Goal: Register for event/course

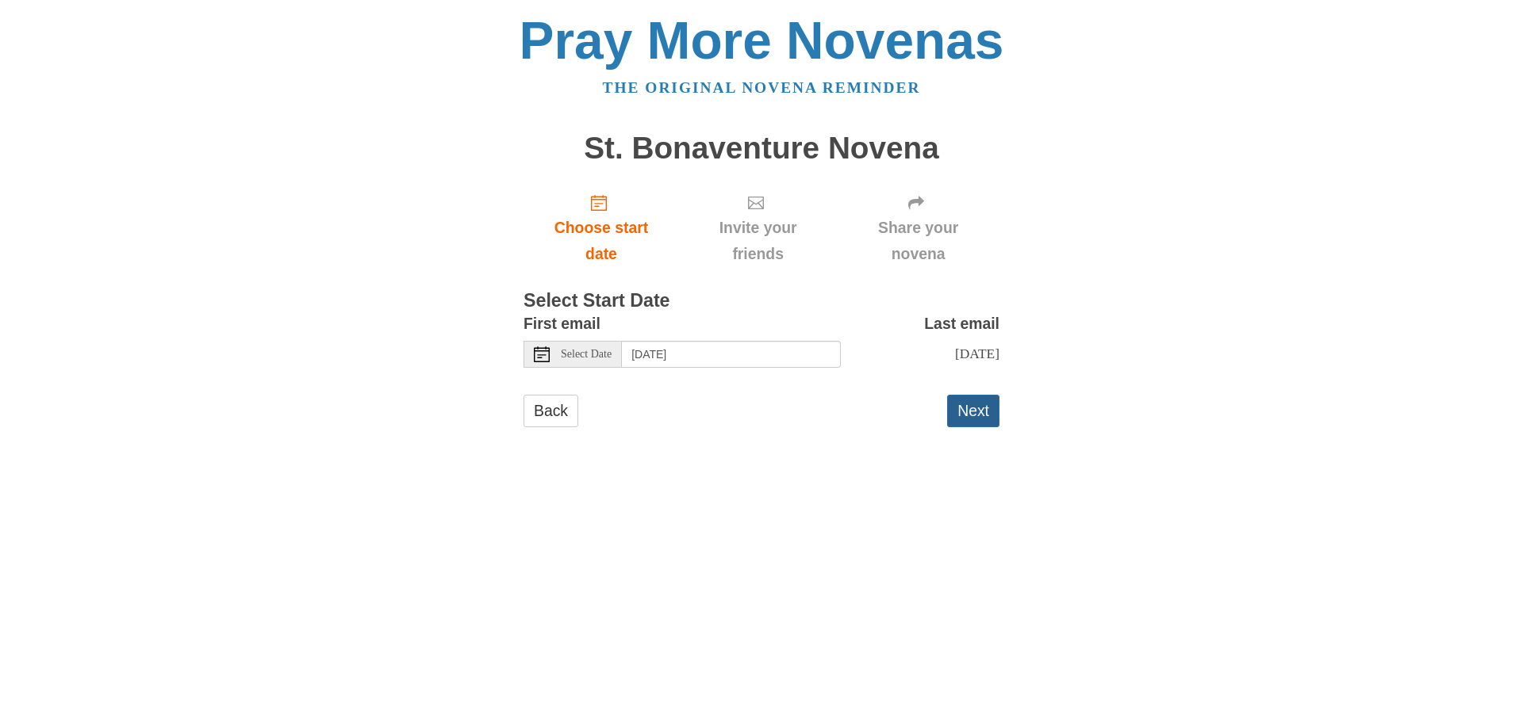
click at [970, 427] on button "Next" at bounding box center [973, 411] width 52 height 33
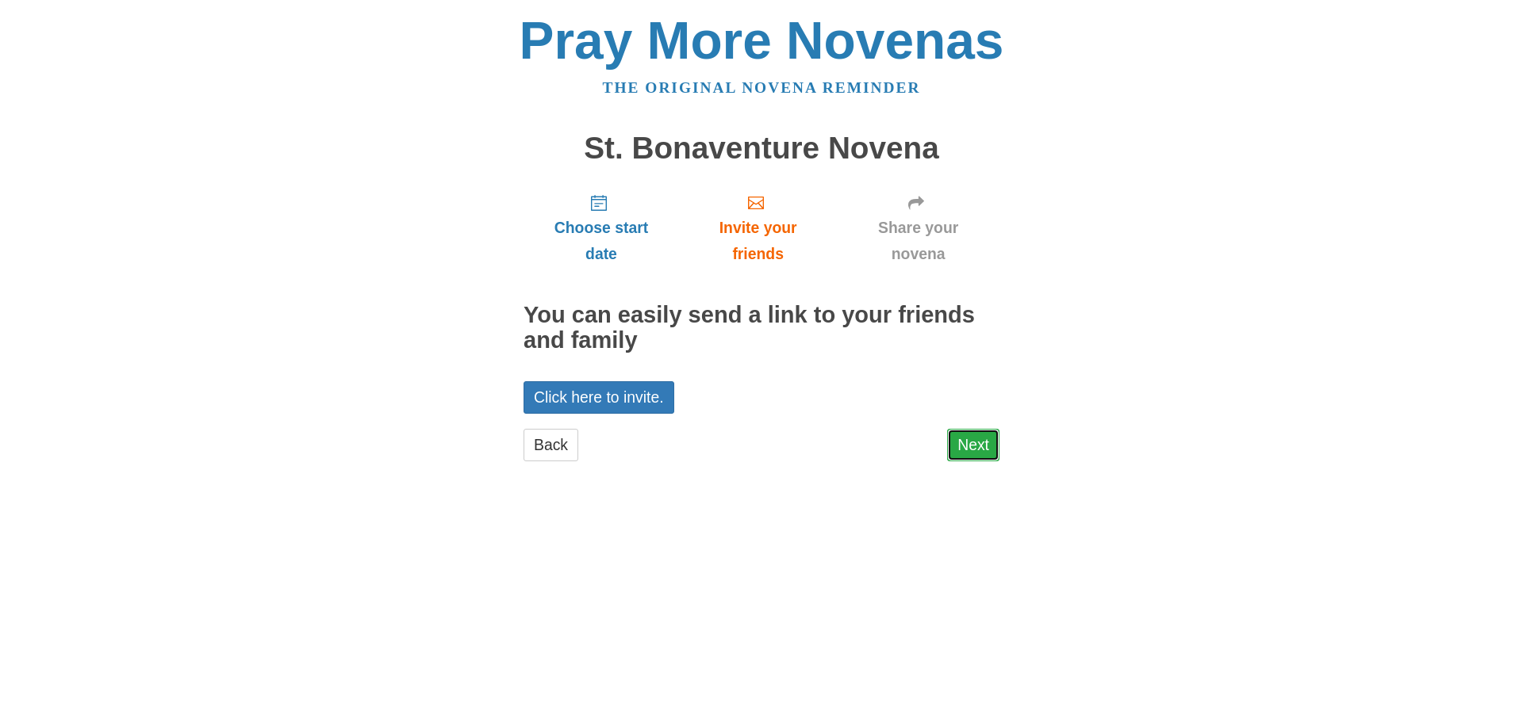
click at [976, 446] on link "Next" at bounding box center [973, 445] width 52 height 33
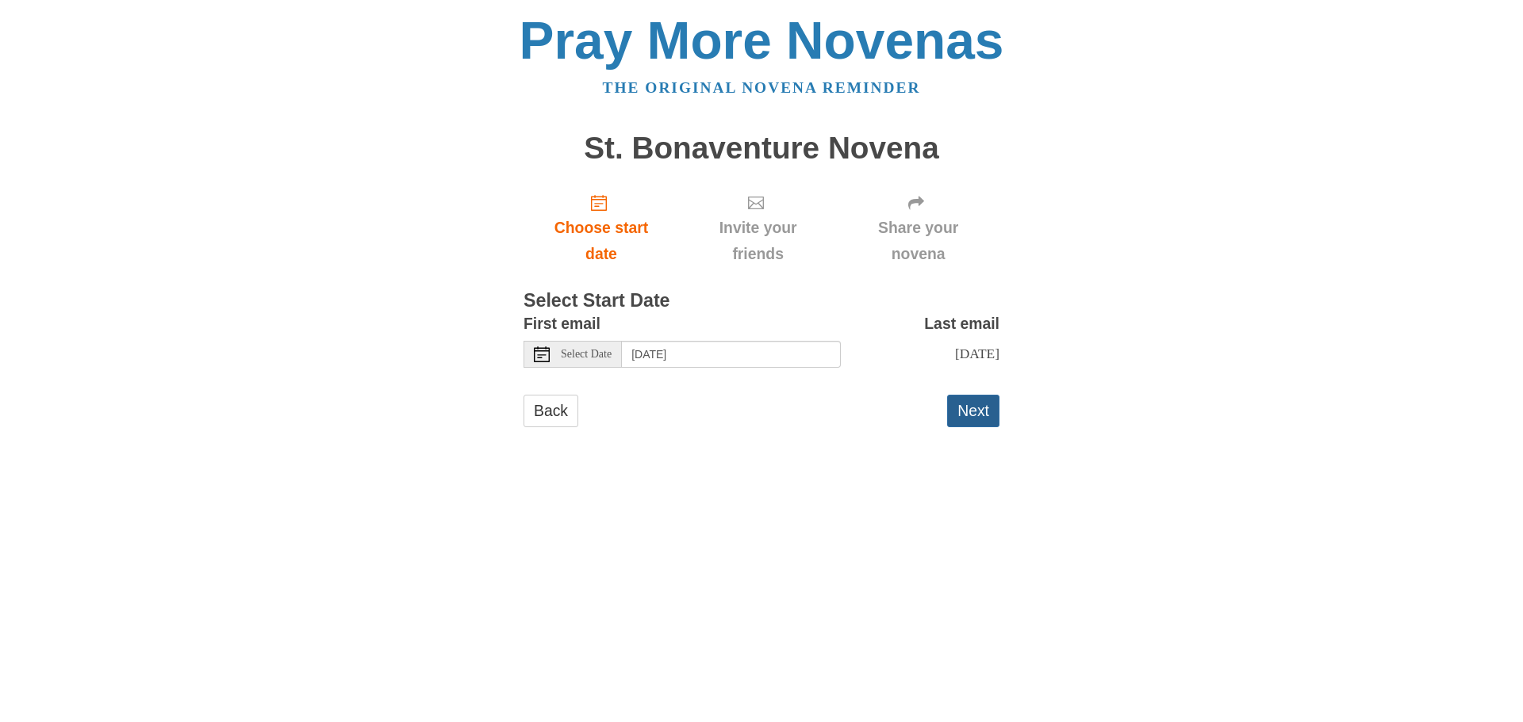
click at [971, 423] on button "Next" at bounding box center [973, 411] width 52 height 33
